Goal: Register for event/course

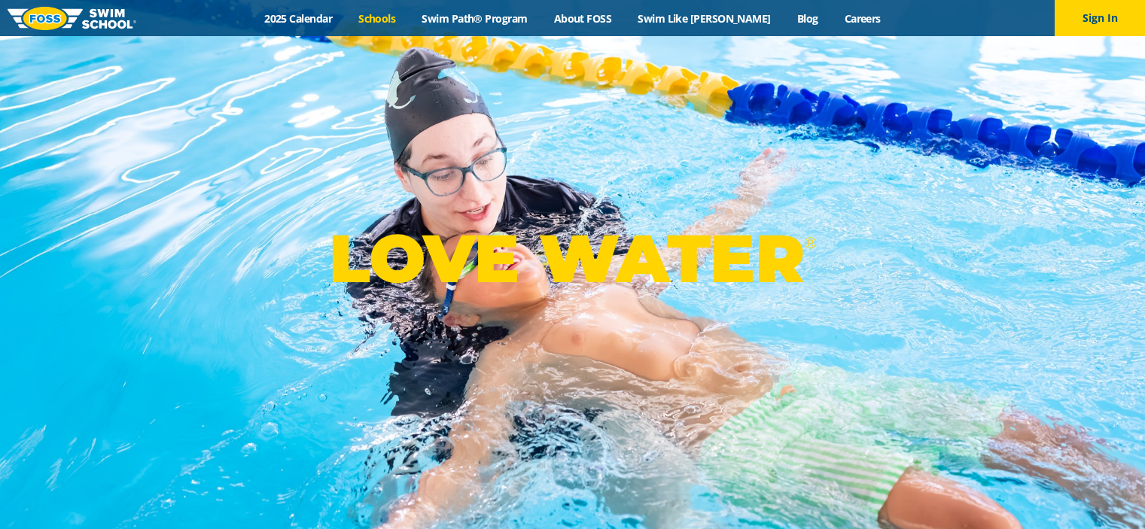
click at [409, 25] on link "Schools" at bounding box center [376, 18] width 63 height 14
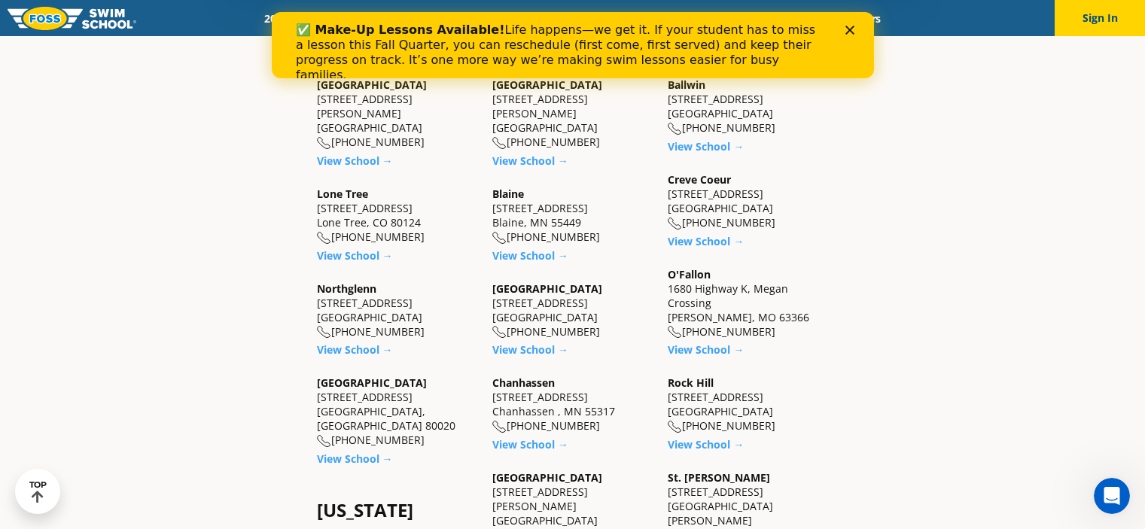
scroll to position [502, 0]
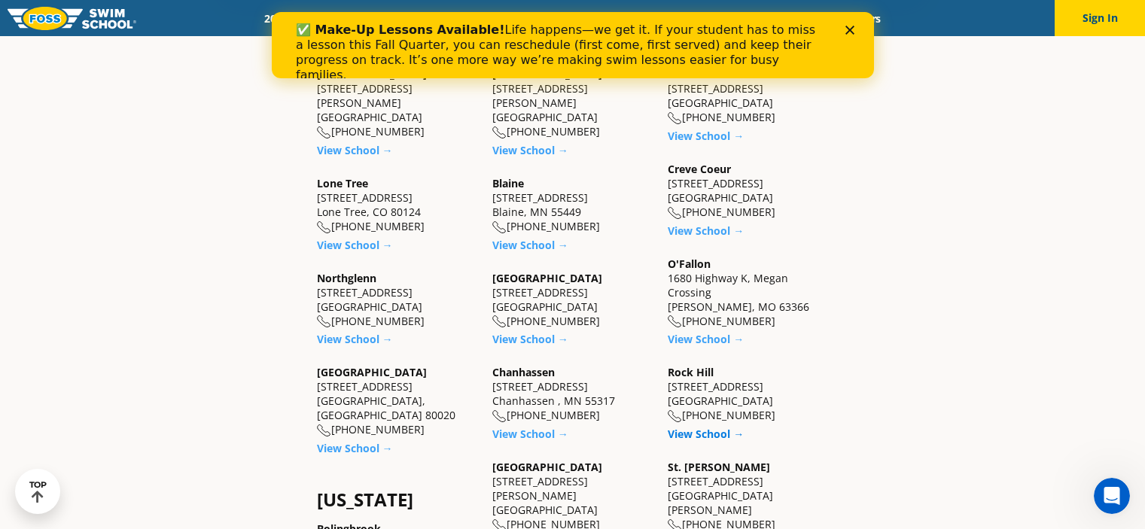
click at [725, 430] on link "View School →" at bounding box center [706, 434] width 76 height 14
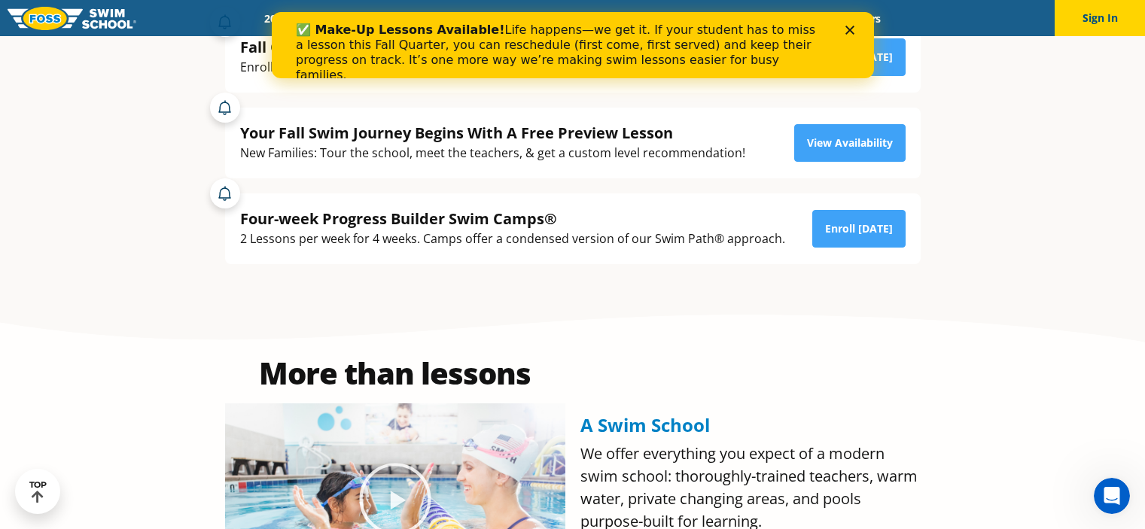
scroll to position [185, 0]
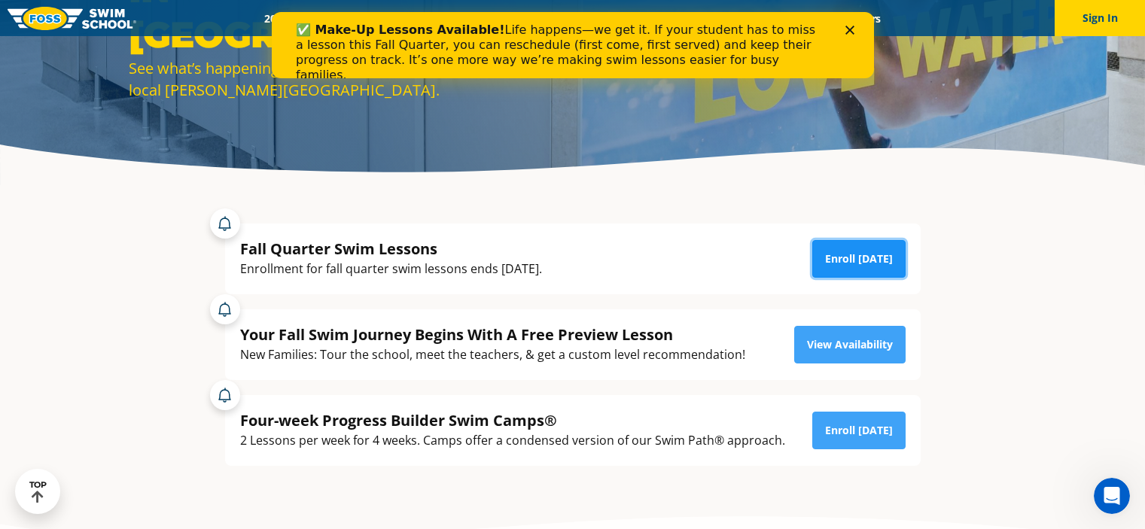
click at [859, 247] on link "Enroll [DATE]" at bounding box center [858, 259] width 93 height 38
